Goal: Information Seeking & Learning: Learn about a topic

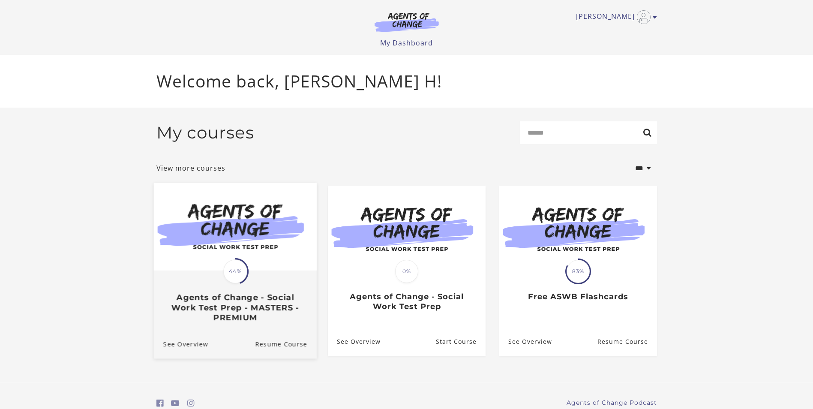
click at [273, 270] on img at bounding box center [234, 227] width 163 height 88
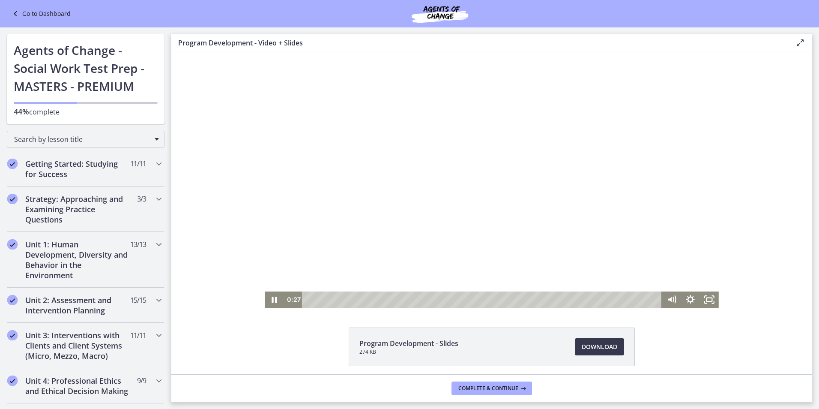
click at [274, 268] on div at bounding box center [492, 179] width 454 height 255
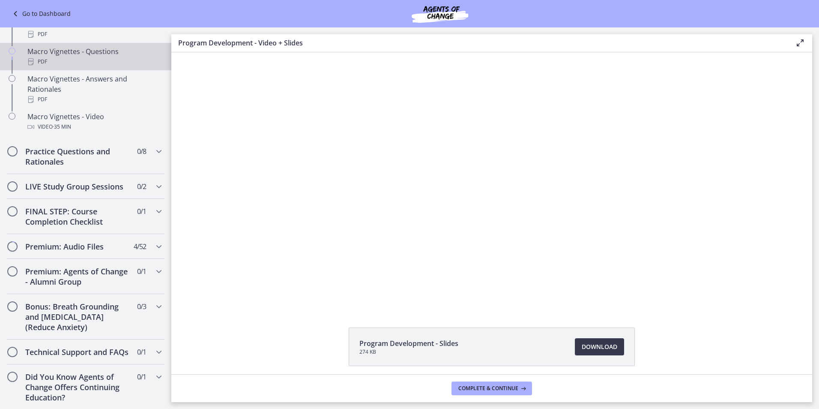
scroll to position [900, 0]
